Goal: Check status: Check status

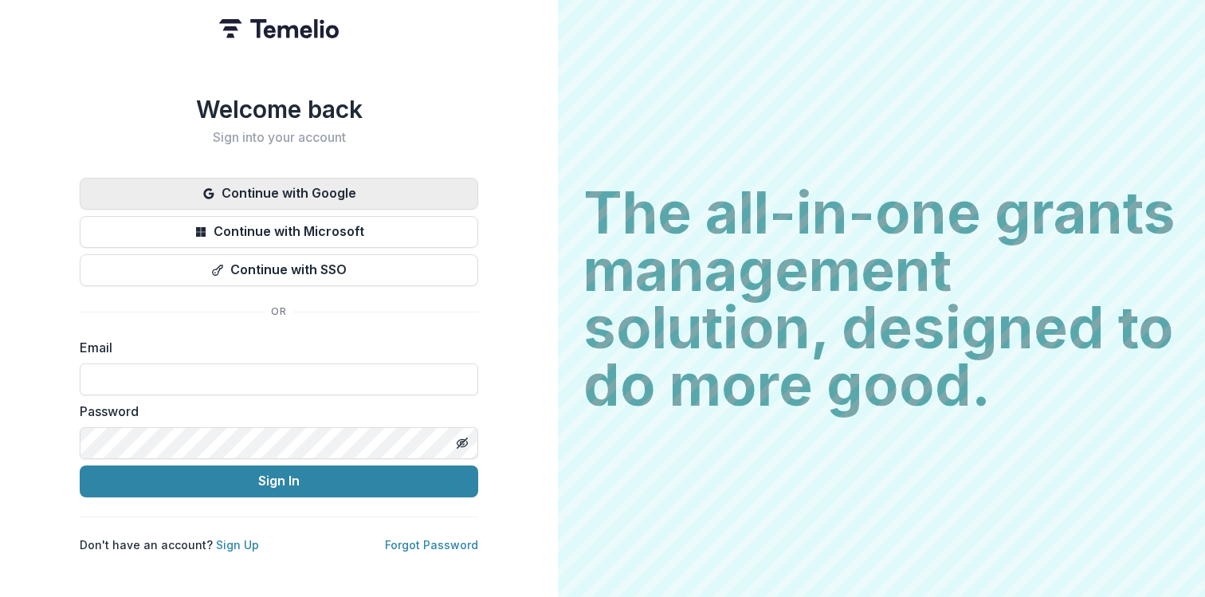
click at [321, 190] on button "Continue with Google" at bounding box center [279, 194] width 398 height 32
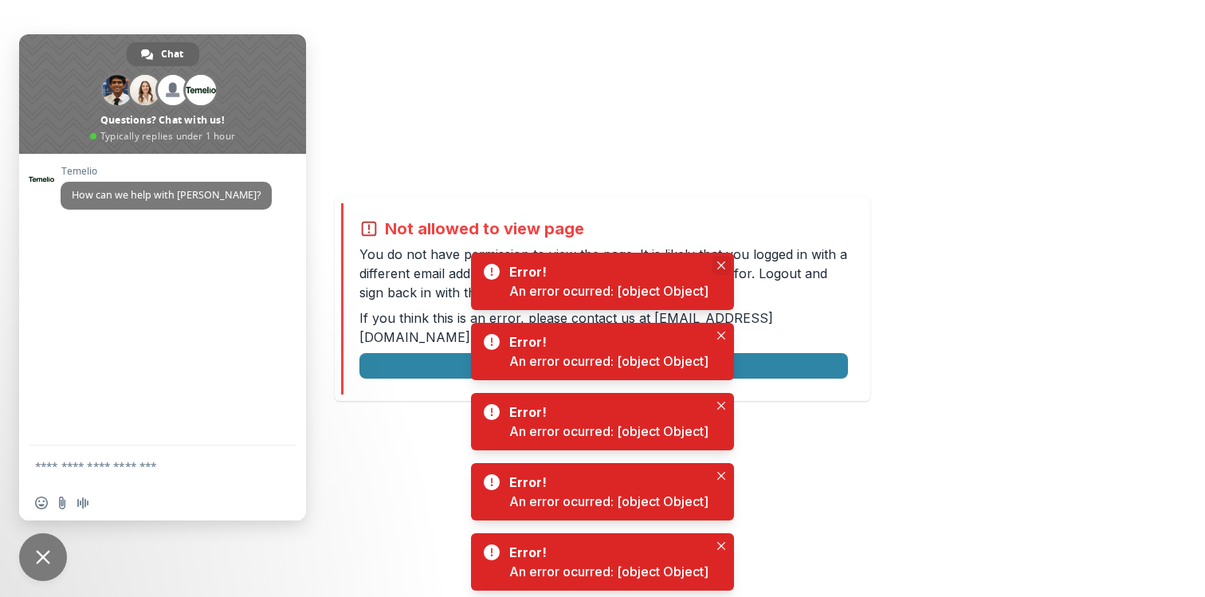
click at [719, 266] on icon "Close" at bounding box center [721, 265] width 8 height 8
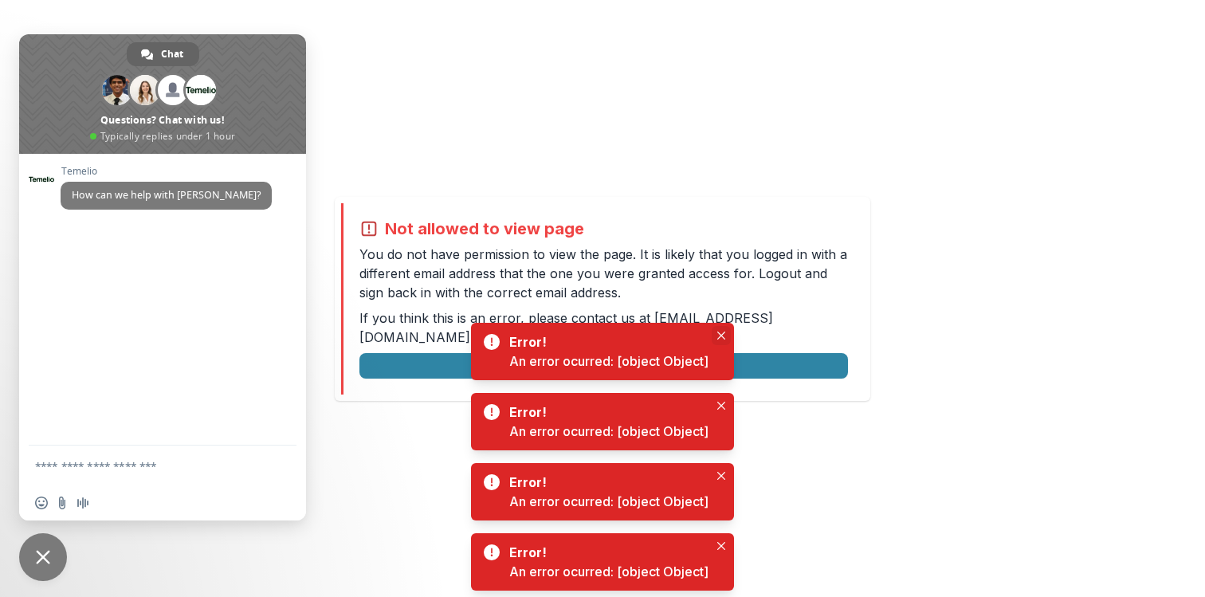
click at [719, 336] on icon "Close" at bounding box center [721, 335] width 8 height 8
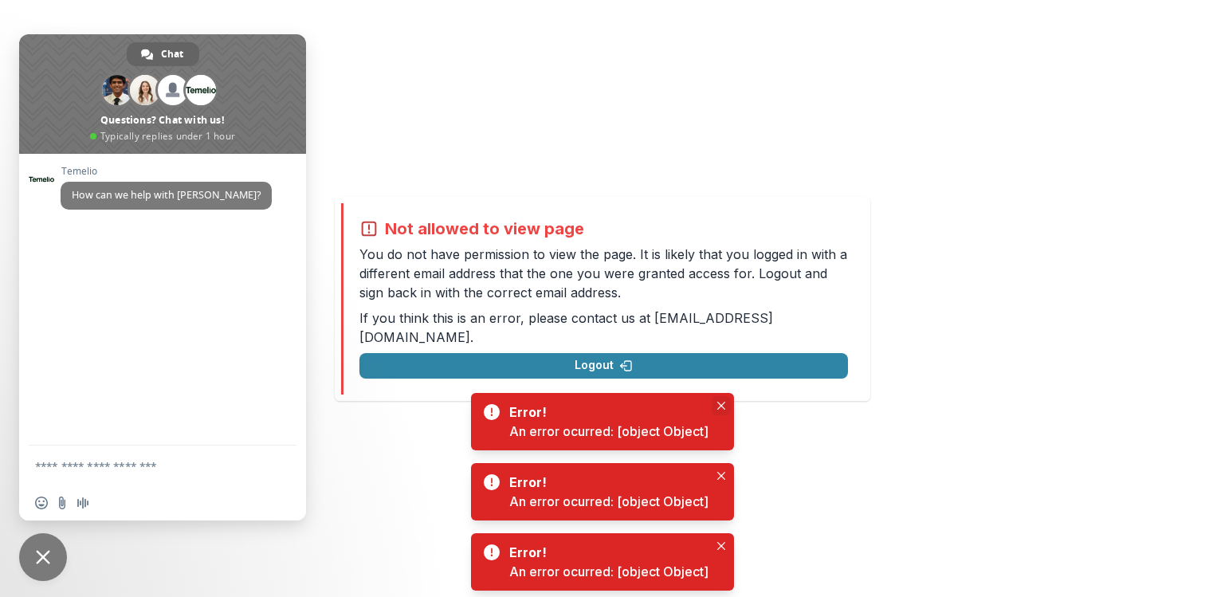
click at [720, 402] on icon "Close" at bounding box center [721, 406] width 8 height 8
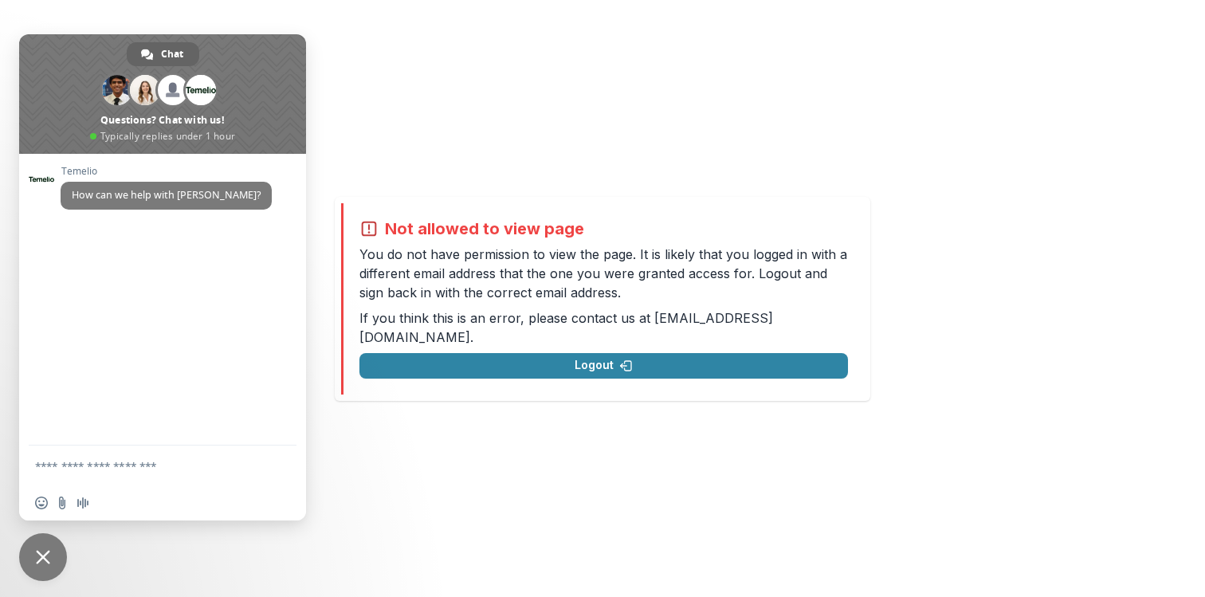
click at [425, 136] on div "Not allowed to view page You do not have permission to view the page. It is lik…" at bounding box center [602, 298] width 1205 height 597
click at [37, 558] on span "Close chat" at bounding box center [43, 557] width 14 height 14
